Goal: Information Seeking & Learning: Learn about a topic

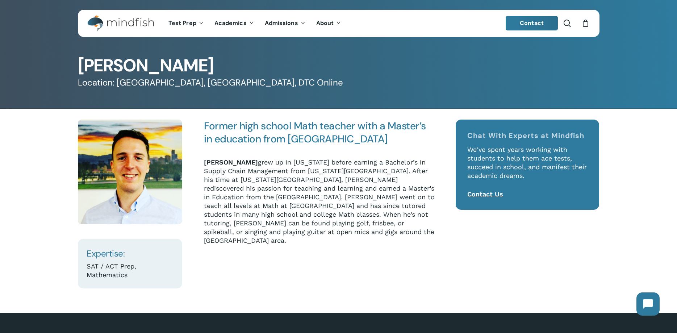
click at [267, 185] on p "[PERSON_NAME] grew up in [US_STATE] before earning a Bachelor’s in Supply Chain…" at bounding box center [319, 201] width 231 height 87
click at [264, 228] on p "[PERSON_NAME] grew up in [US_STATE] before earning a Bachelor’s in Supply Chain…" at bounding box center [319, 201] width 231 height 87
click at [282, 170] on p "[PERSON_NAME] grew up in [US_STATE] before earning a Bachelor’s in Supply Chain…" at bounding box center [319, 201] width 231 height 87
click at [281, 170] on p "[PERSON_NAME] grew up in [US_STATE] before earning a Bachelor’s in Supply Chain…" at bounding box center [319, 201] width 231 height 87
click at [280, 170] on p "[PERSON_NAME] grew up in [US_STATE] before earning a Bachelor’s in Supply Chain…" at bounding box center [319, 201] width 231 height 87
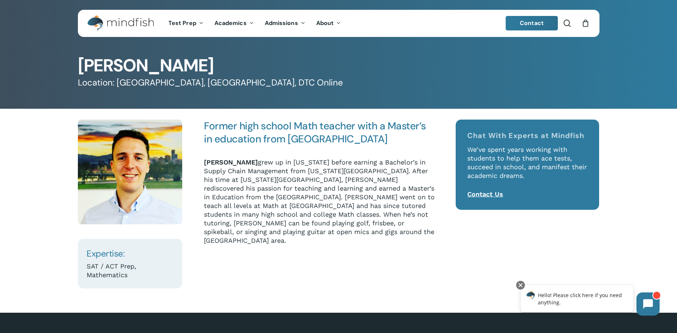
click at [282, 178] on p "[PERSON_NAME] grew up in [US_STATE] before earning a Bachelor’s in Supply Chain…" at bounding box center [319, 201] width 231 height 87
click at [282, 180] on p "[PERSON_NAME] grew up in [US_STATE] before earning a Bachelor’s in Supply Chain…" at bounding box center [319, 201] width 231 height 87
click at [281, 181] on p "[PERSON_NAME] grew up in [US_STATE] before earning a Bachelor’s in Supply Chain…" at bounding box center [319, 201] width 231 height 87
click at [279, 182] on p "[PERSON_NAME] grew up in [US_STATE] before earning a Bachelor’s in Supply Chain…" at bounding box center [319, 201] width 231 height 87
click at [279, 189] on p "[PERSON_NAME] grew up in [US_STATE] before earning a Bachelor’s in Supply Chain…" at bounding box center [319, 201] width 231 height 87
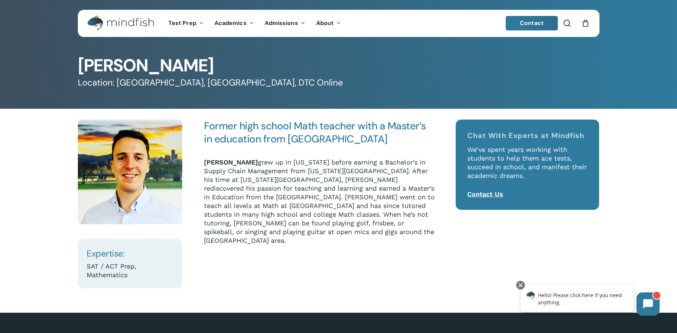
click at [279, 191] on p "[PERSON_NAME] grew up in [US_STATE] before earning a Bachelor’s in Supply Chain…" at bounding box center [319, 201] width 231 height 87
click at [280, 192] on p "[PERSON_NAME] grew up in [US_STATE] before earning a Bachelor’s in Supply Chain…" at bounding box center [319, 201] width 231 height 87
